Goal: Task Accomplishment & Management: Use online tool/utility

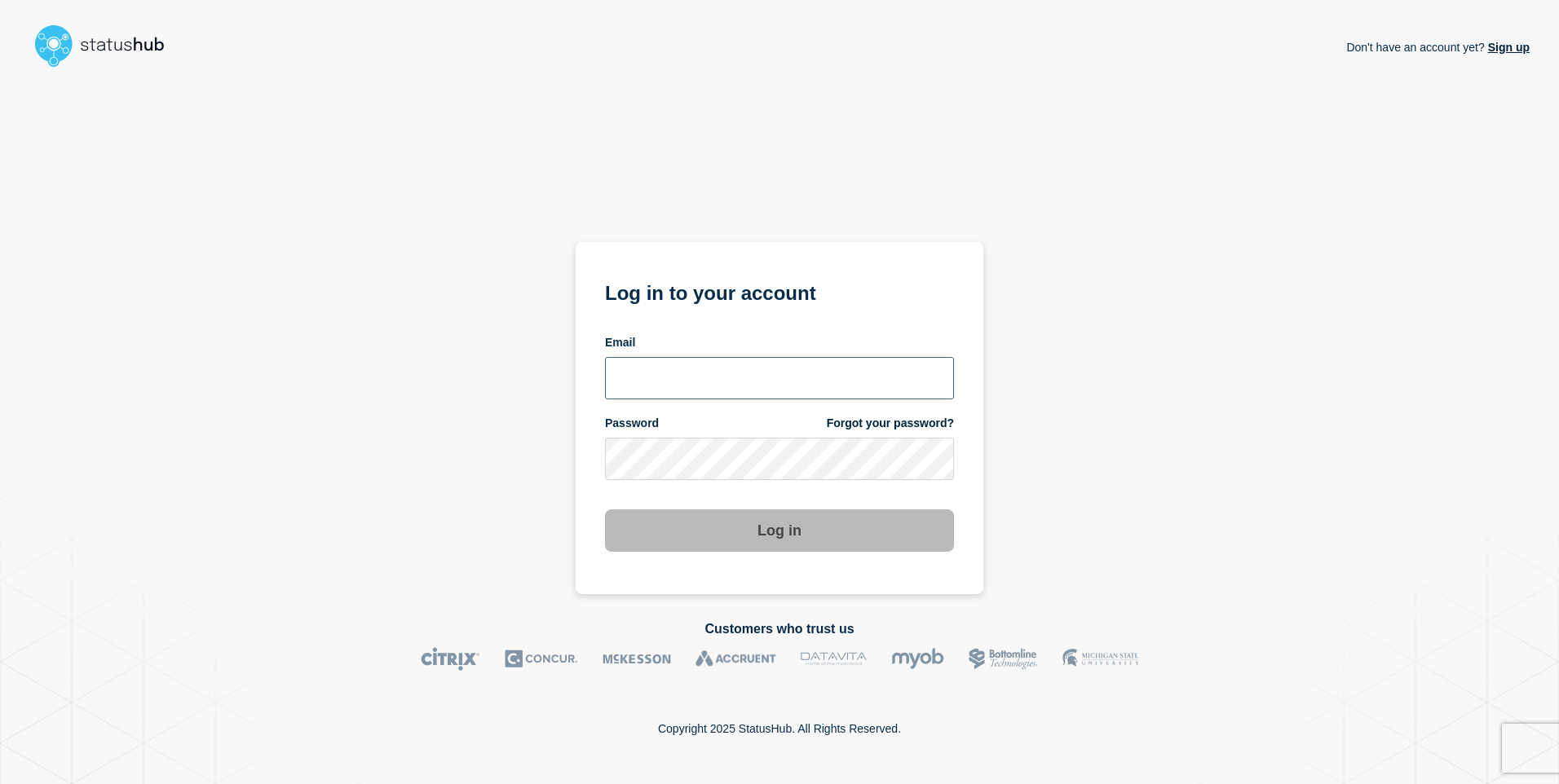
click at [778, 369] on input "email input" at bounding box center [779, 378] width 349 height 42
click at [0, 783] on com-1password-button at bounding box center [0, 784] width 0 height 0
type input "[EMAIL_ADDRESS][DOMAIN_NAME]"
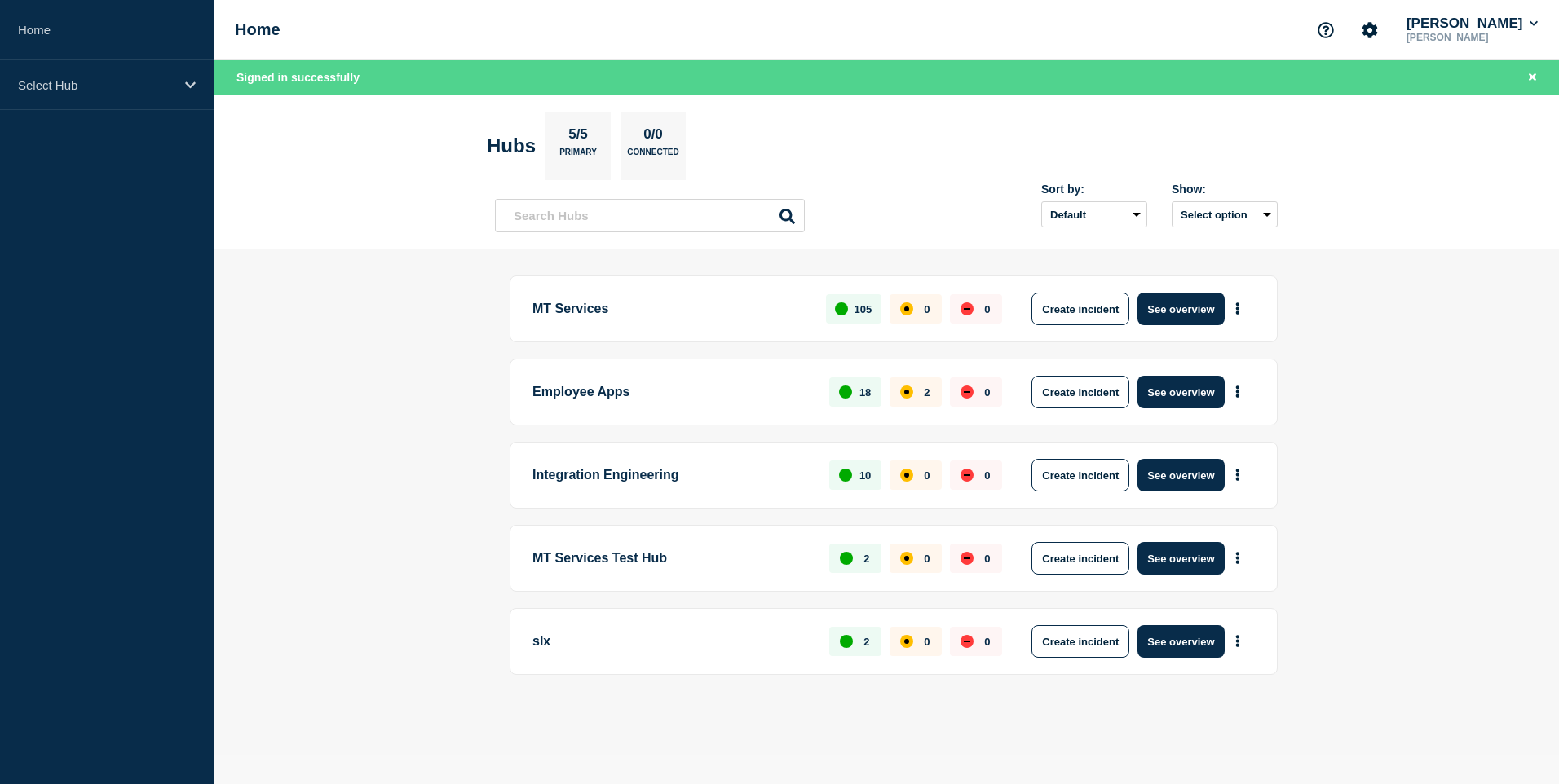
click at [422, 453] on main "MT Services 105 0 0 Create incident See overview Employee Apps 18 2 0 Create in…" at bounding box center [886, 503] width 1345 height 506
